Goal: Use online tool/utility

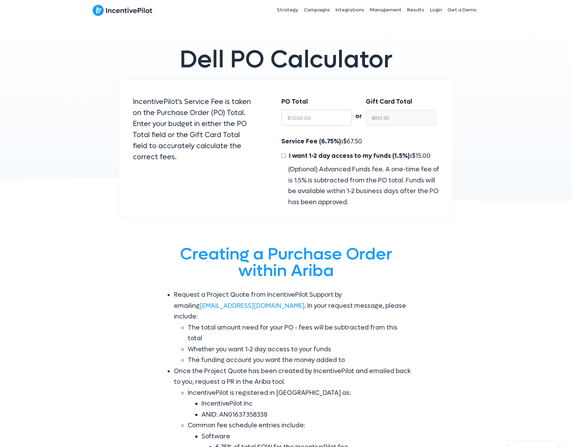
click at [310, 123] on input "$1,000.00" at bounding box center [316, 118] width 70 height 16
type input "$10"
type input "$9.32"
type input "$100"
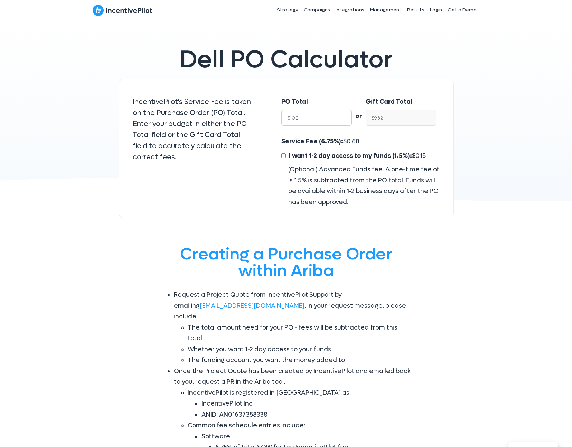
type input "$93.25"
type input "$1000"
type input "$932.50"
type input "$10000"
type input "$9,325.00"
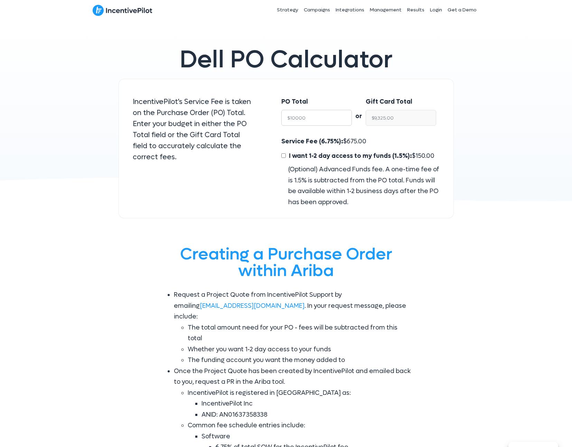
type input "$10000"
drag, startPoint x: 307, startPoint y: 95, endPoint x: 300, endPoint y: 92, distance: 7.6
click at [300, 92] on div "PO Total $10000" at bounding box center [312, 112] width 77 height 47
click at [313, 94] on div "PO Total $10000" at bounding box center [312, 112] width 77 height 47
drag, startPoint x: 281, startPoint y: 140, endPoint x: 371, endPoint y: 139, distance: 90.2
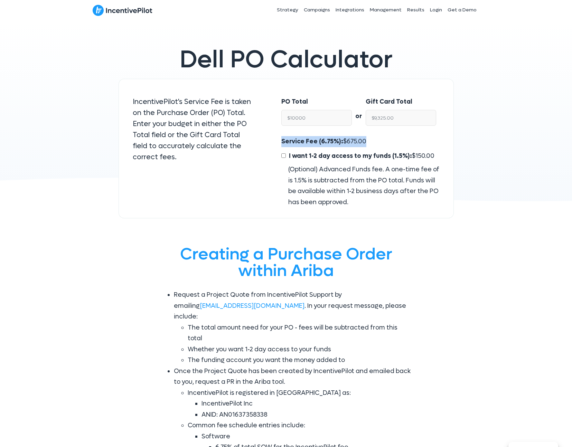
click at [371, 139] on div "Service Fee (6.75%): $ 675.00 I want 1-2 day access to my funds (1.5%): $ 150.0…" at bounding box center [360, 172] width 172 height 72
click at [293, 140] on span "Service Fee (6.75%):" at bounding box center [312, 142] width 62 height 8
drag, startPoint x: 298, startPoint y: 143, endPoint x: 376, endPoint y: 145, distance: 77.8
click at [376, 145] on div "Service Fee (6.75%): $ 675.00 I want 1-2 day access to my funds (1.5%): $ 150.0…" at bounding box center [360, 172] width 172 height 72
click at [375, 160] on label "I want 1-2 day access to my funds (1.5%): $ 150.00" at bounding box center [357, 156] width 153 height 11
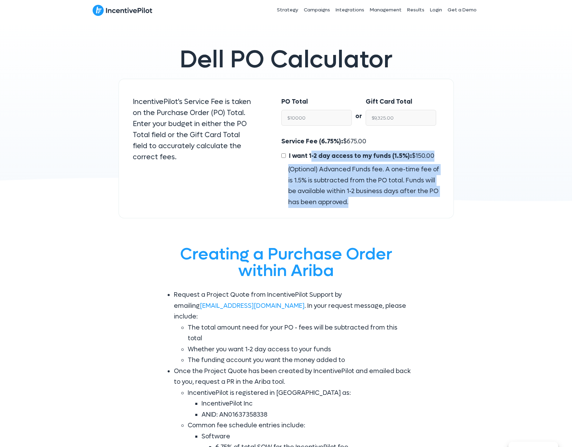
drag, startPoint x: 363, startPoint y: 204, endPoint x: 289, endPoint y: 158, distance: 86.9
click at [289, 158] on div "Service Fee (6.75%): $ 675.00 I want 1-2 day access to my funds (1.5%): $ 150.0…" at bounding box center [360, 172] width 158 height 72
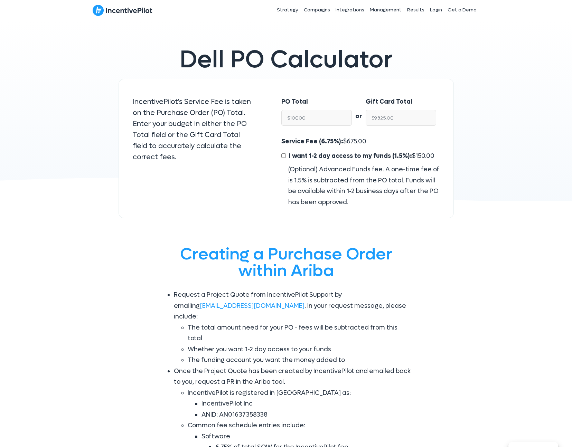
click at [366, 140] on div "Service Fee (6.75%): $ 675.00 I want 1-2 day access to my funds (1.5%): $ 150.0…" at bounding box center [360, 172] width 158 height 72
click at [277, 139] on div "Service Fee (6.75%): $ 675.00 I want 1-2 day access to my funds (1.5%): $ 150.0…" at bounding box center [360, 172] width 172 height 72
click at [349, 201] on div "(Optional) Advanced Funds fee. A one-time fee of is 1.5% is subtracted from the…" at bounding box center [360, 186] width 158 height 44
